Goal: Transaction & Acquisition: Book appointment/travel/reservation

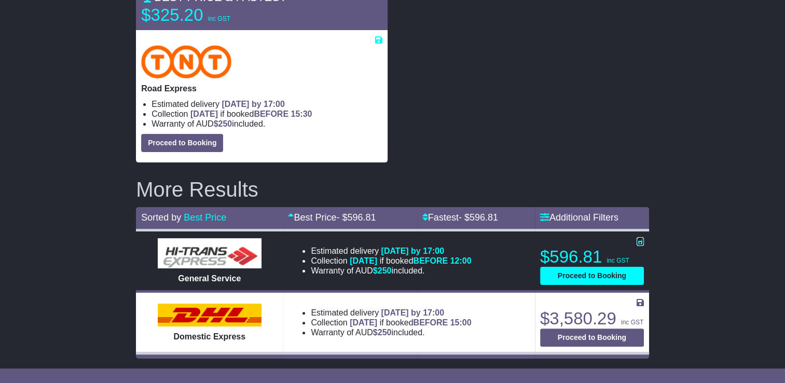
click at [639, 242] on icon at bounding box center [640, 241] width 7 height 8
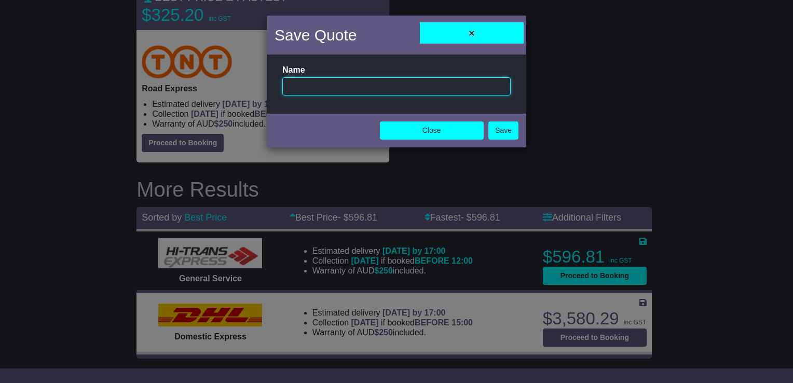
click at [401, 86] on input "text" at bounding box center [396, 86] width 228 height 18
type input "**********"
click at [507, 131] on link "Save" at bounding box center [503, 130] width 30 height 18
click at [469, 134] on button "Close" at bounding box center [432, 130] width 104 height 18
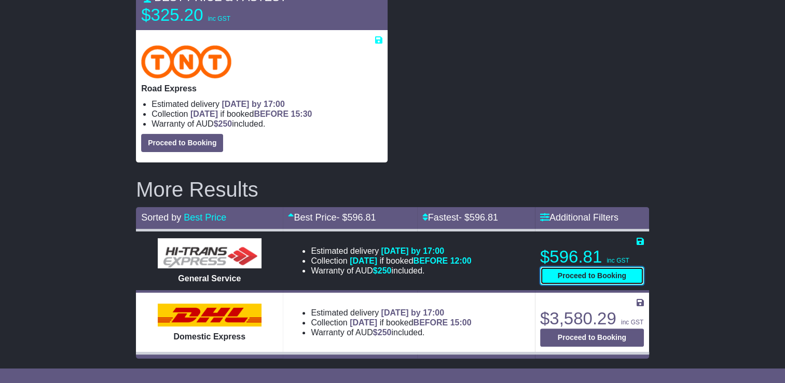
click at [603, 273] on button "Proceed to Booking" at bounding box center [592, 276] width 104 height 18
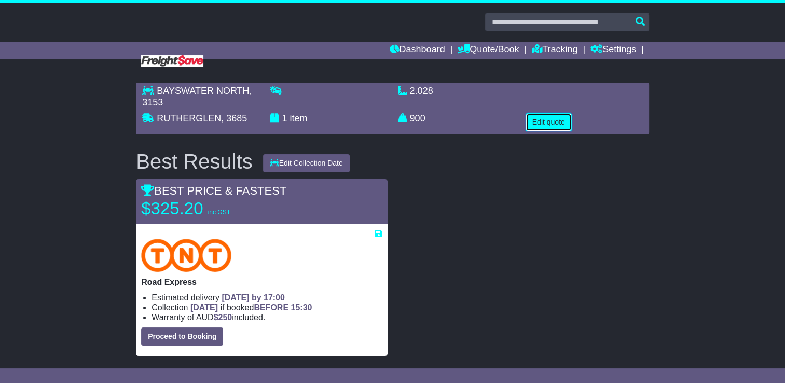
click at [554, 126] on button "Edit quote" at bounding box center [549, 122] width 46 height 18
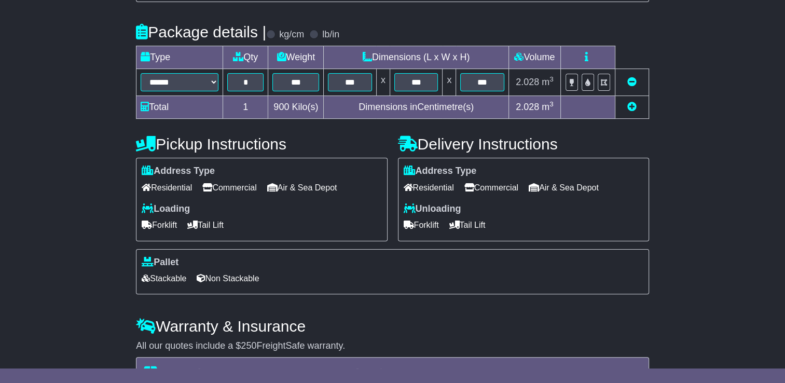
scroll to position [415, 0]
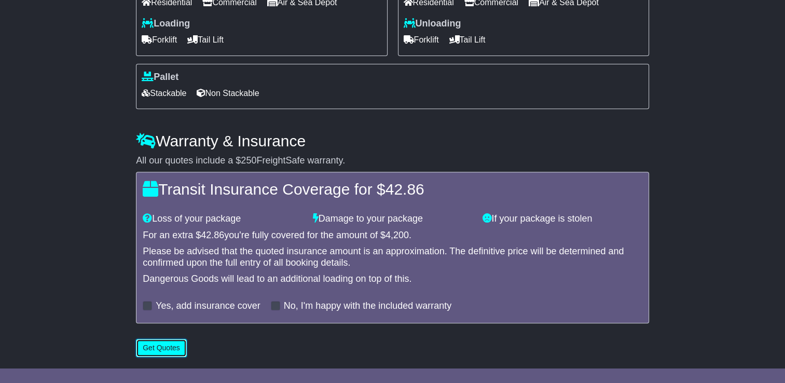
click at [160, 348] on button "Get Quotes" at bounding box center [161, 348] width 51 height 18
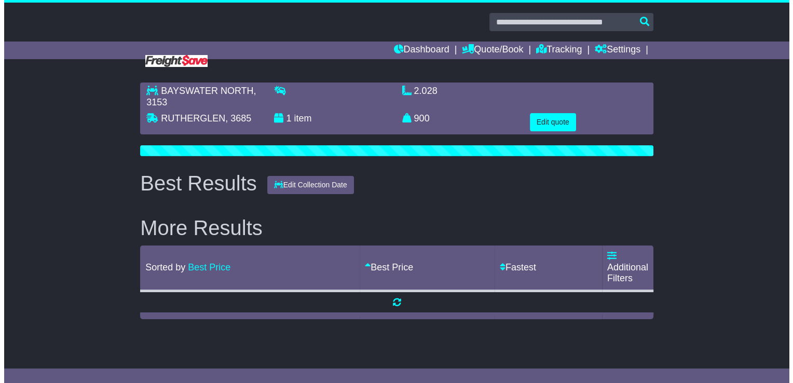
scroll to position [0, 0]
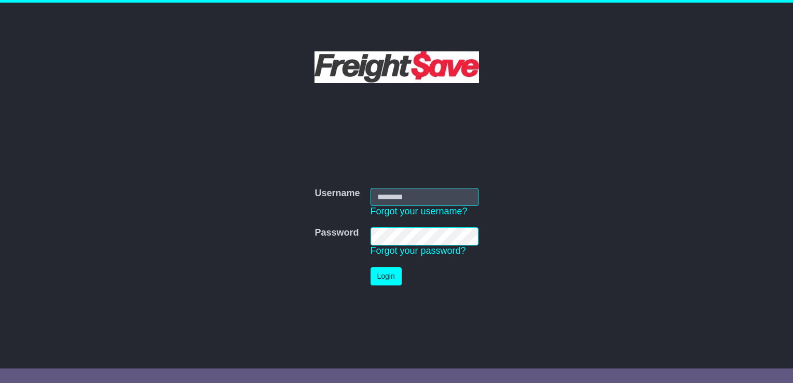
type input "**********"
click at [390, 281] on button "Login" at bounding box center [385, 276] width 31 height 18
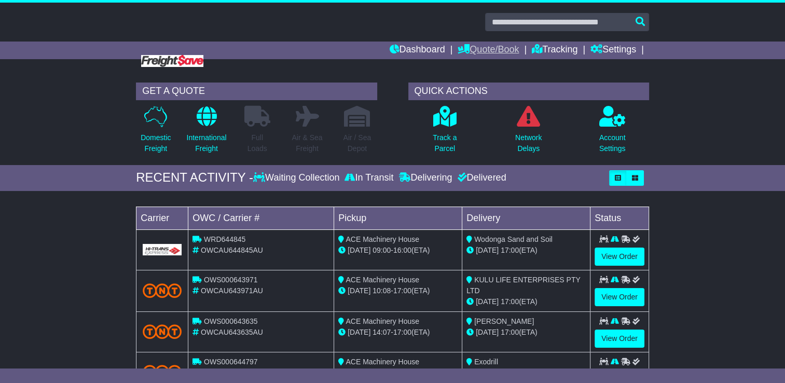
click at [495, 53] on link "Quote/Book" at bounding box center [488, 51] width 61 height 18
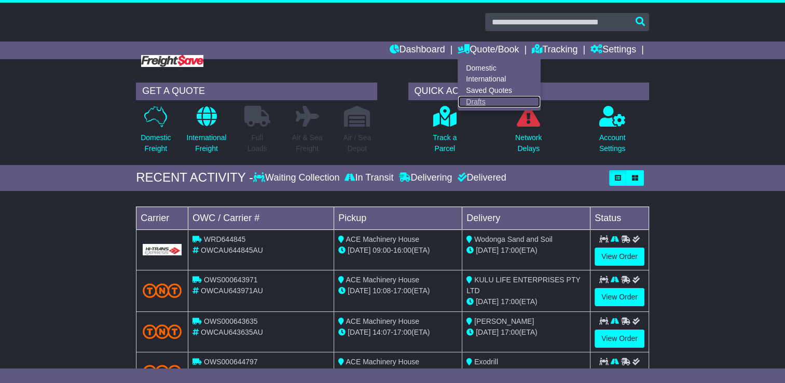
click at [471, 102] on link "Drafts" at bounding box center [499, 101] width 82 height 11
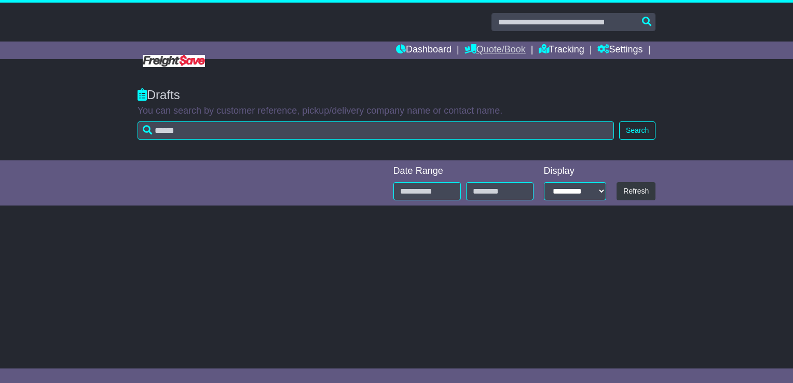
click at [492, 53] on link "Quote/Book" at bounding box center [494, 51] width 61 height 18
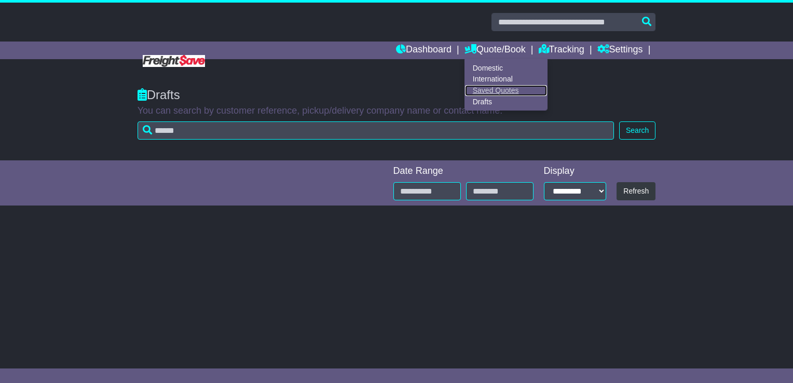
click at [490, 90] on link "Saved Quotes" at bounding box center [506, 90] width 82 height 11
